Goal: Information Seeking & Learning: Compare options

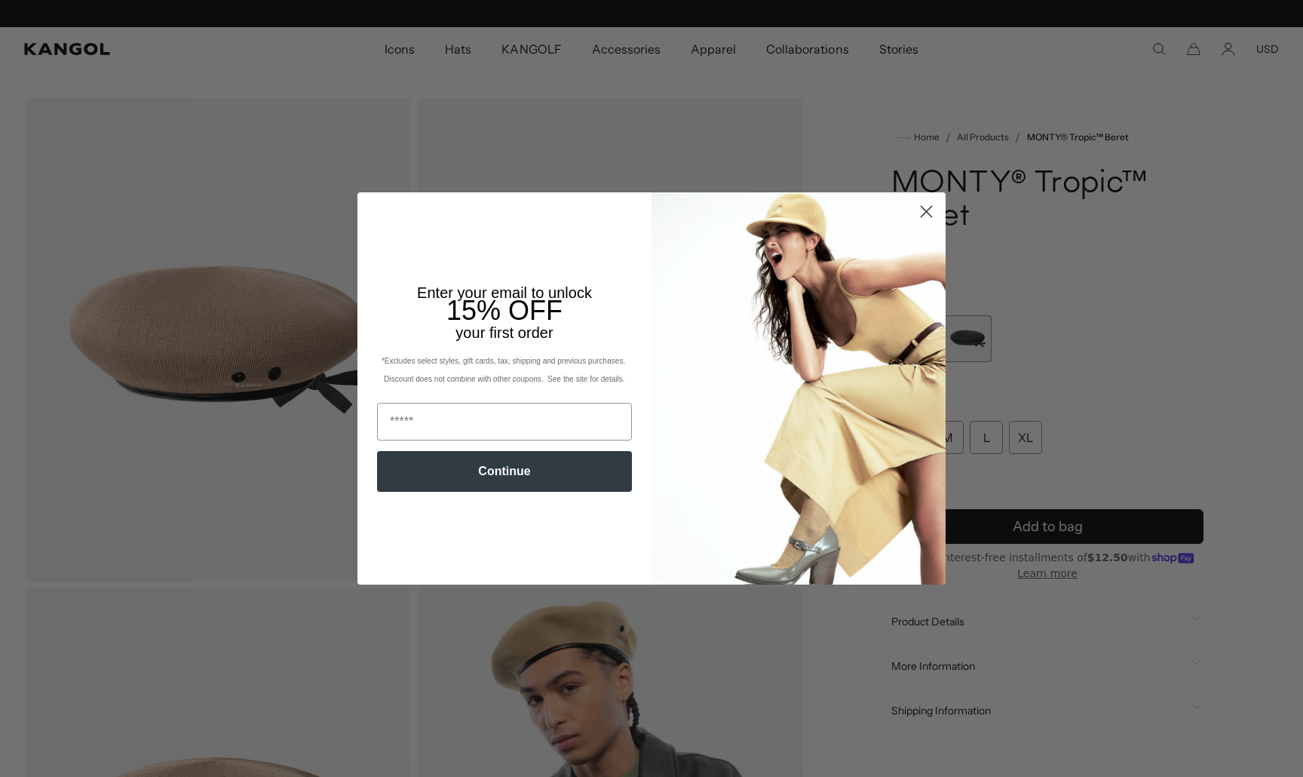
scroll to position [0, 311]
